Goal: Check status: Check status

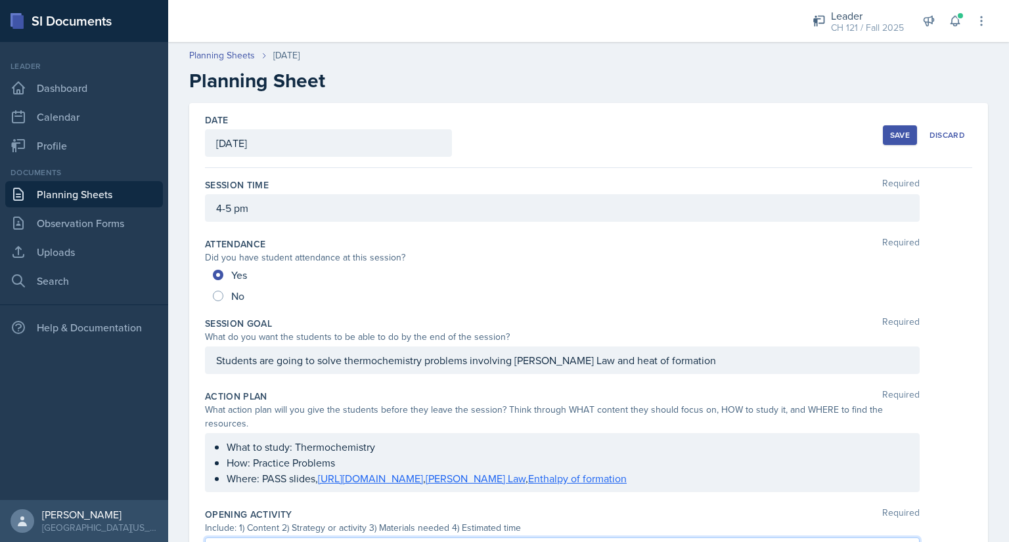
click at [883, 134] on button "Save" at bounding box center [900, 135] width 34 height 20
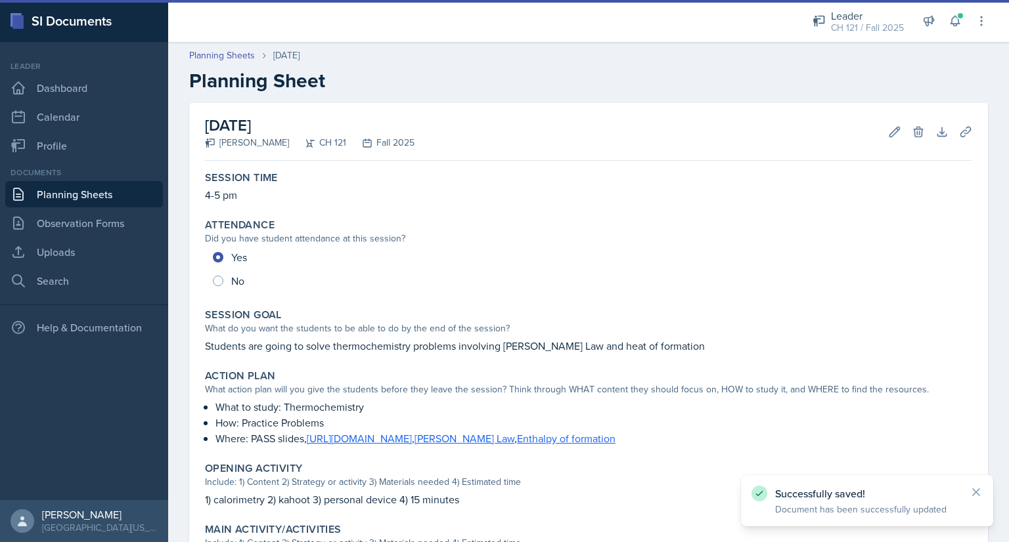
click at [110, 192] on link "Planning Sheets" at bounding box center [84, 194] width 158 height 26
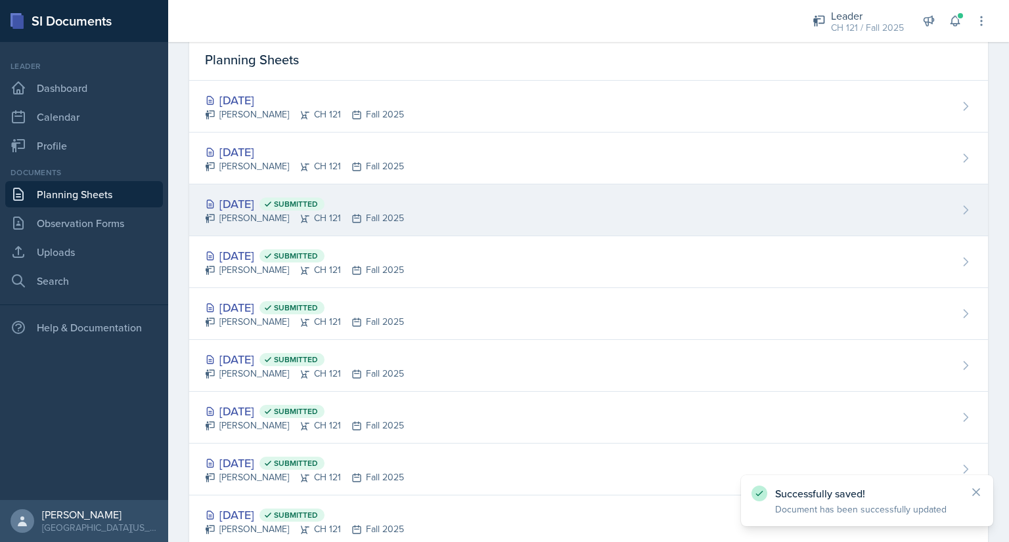
scroll to position [52, 0]
click at [260, 200] on div "[DATE] Submitted" at bounding box center [304, 205] width 199 height 18
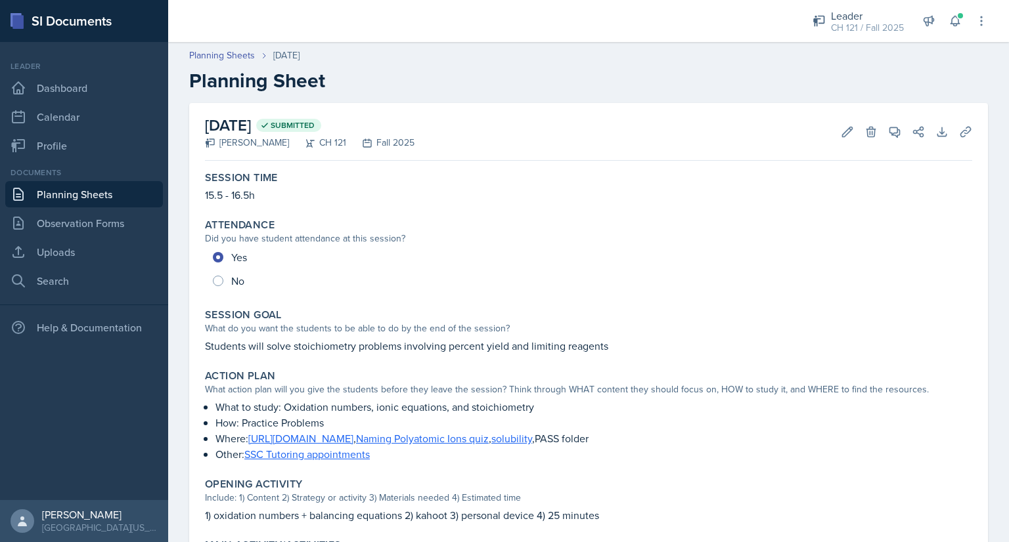
click at [137, 194] on link "Planning Sheets" at bounding box center [84, 194] width 158 height 26
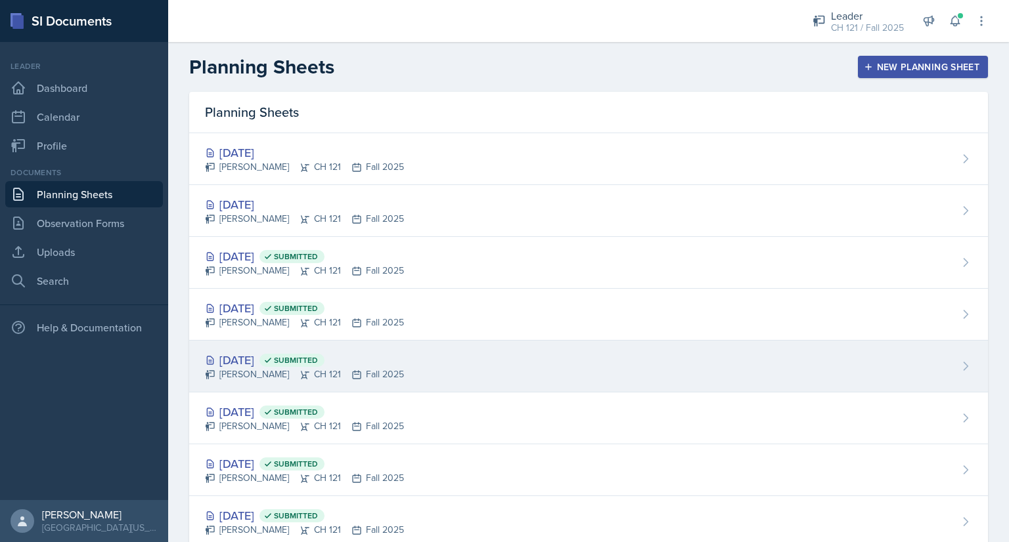
click at [281, 355] on div "[DATE] Submitted" at bounding box center [304, 360] width 199 height 18
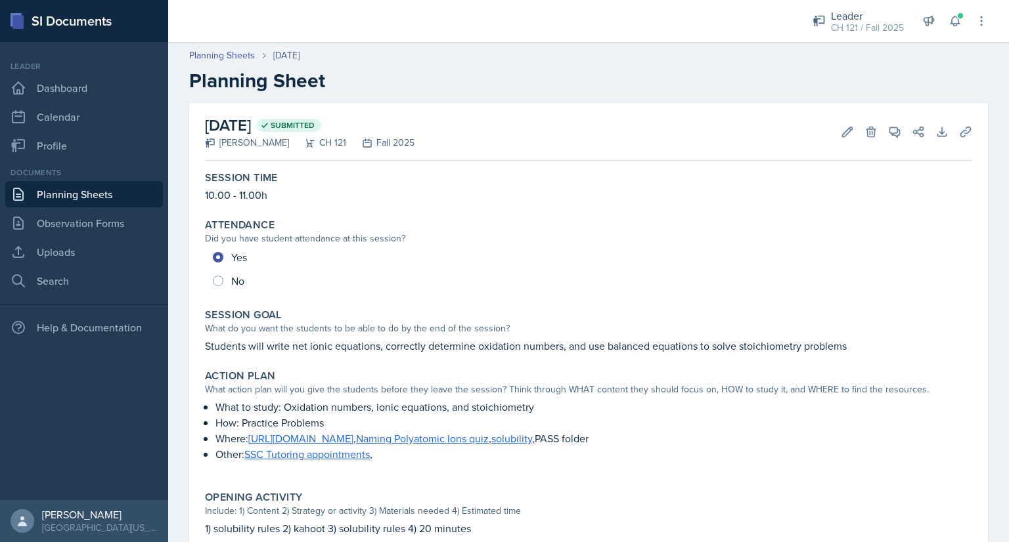
click at [126, 190] on link "Planning Sheets" at bounding box center [84, 194] width 158 height 26
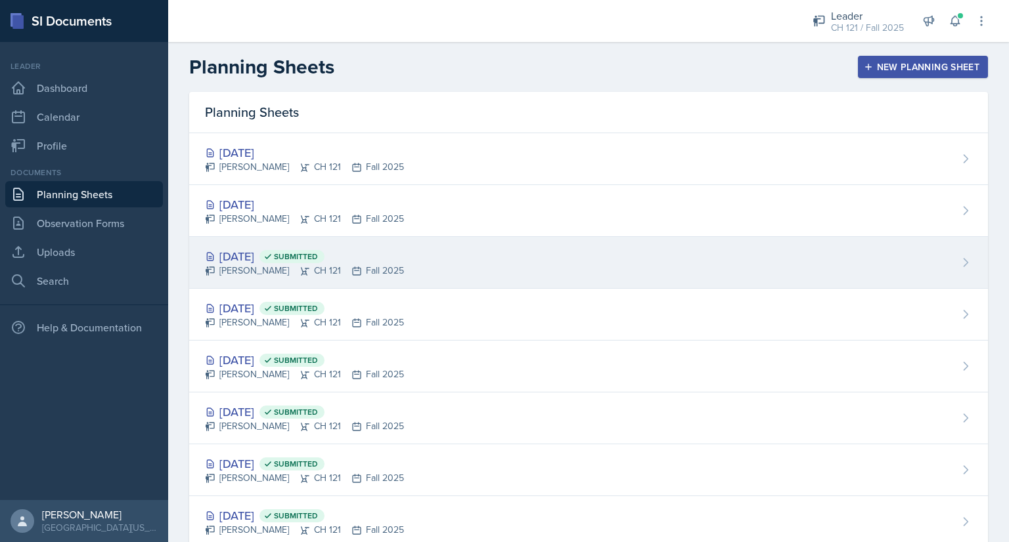
click at [255, 254] on div "[DATE] Submitted" at bounding box center [304, 257] width 199 height 18
